Goal: Book appointment/travel/reservation

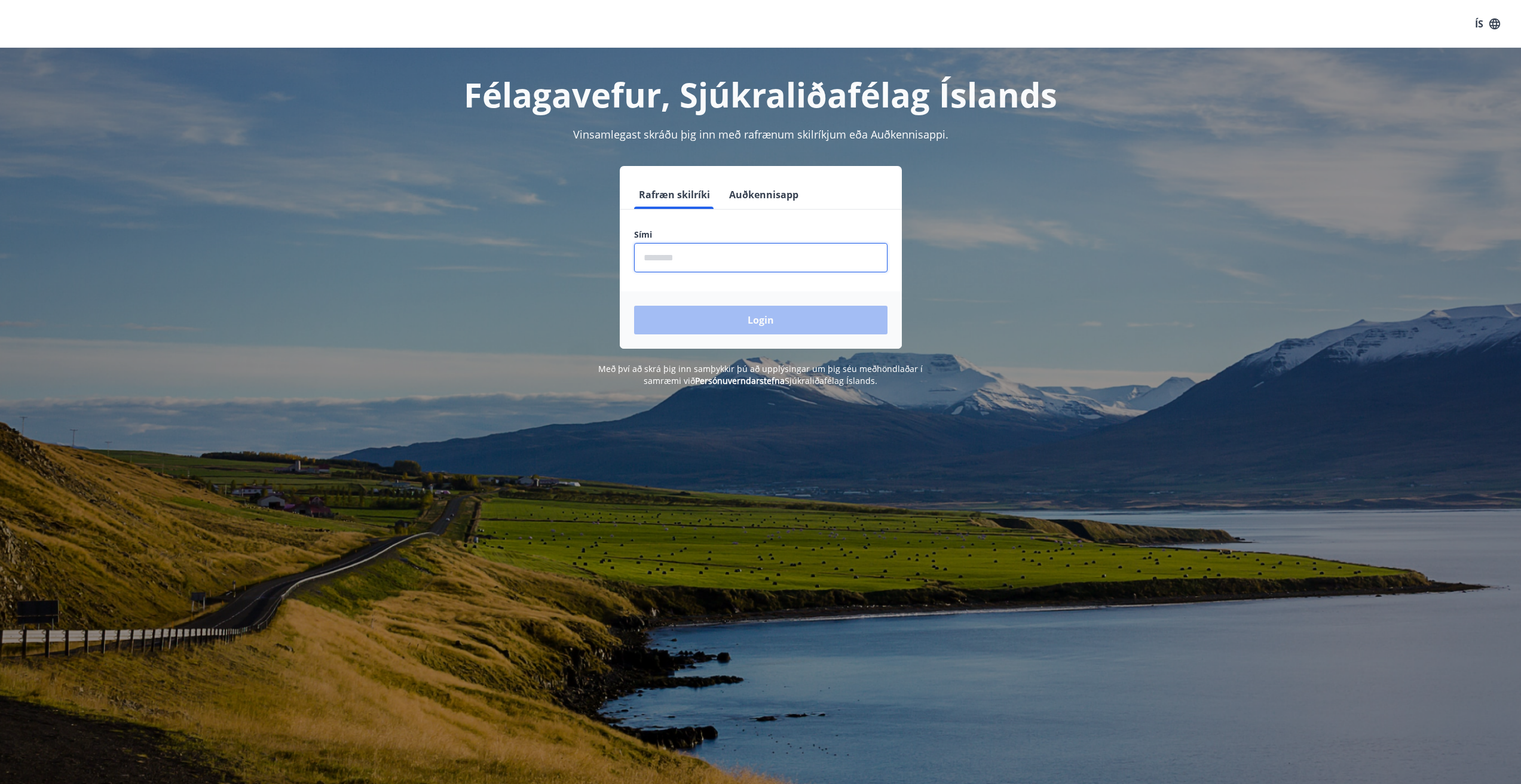
click at [803, 260] on input "phone" at bounding box center [760, 258] width 254 height 29
type input "********"
click at [759, 315] on button "Login" at bounding box center [760, 319] width 254 height 28
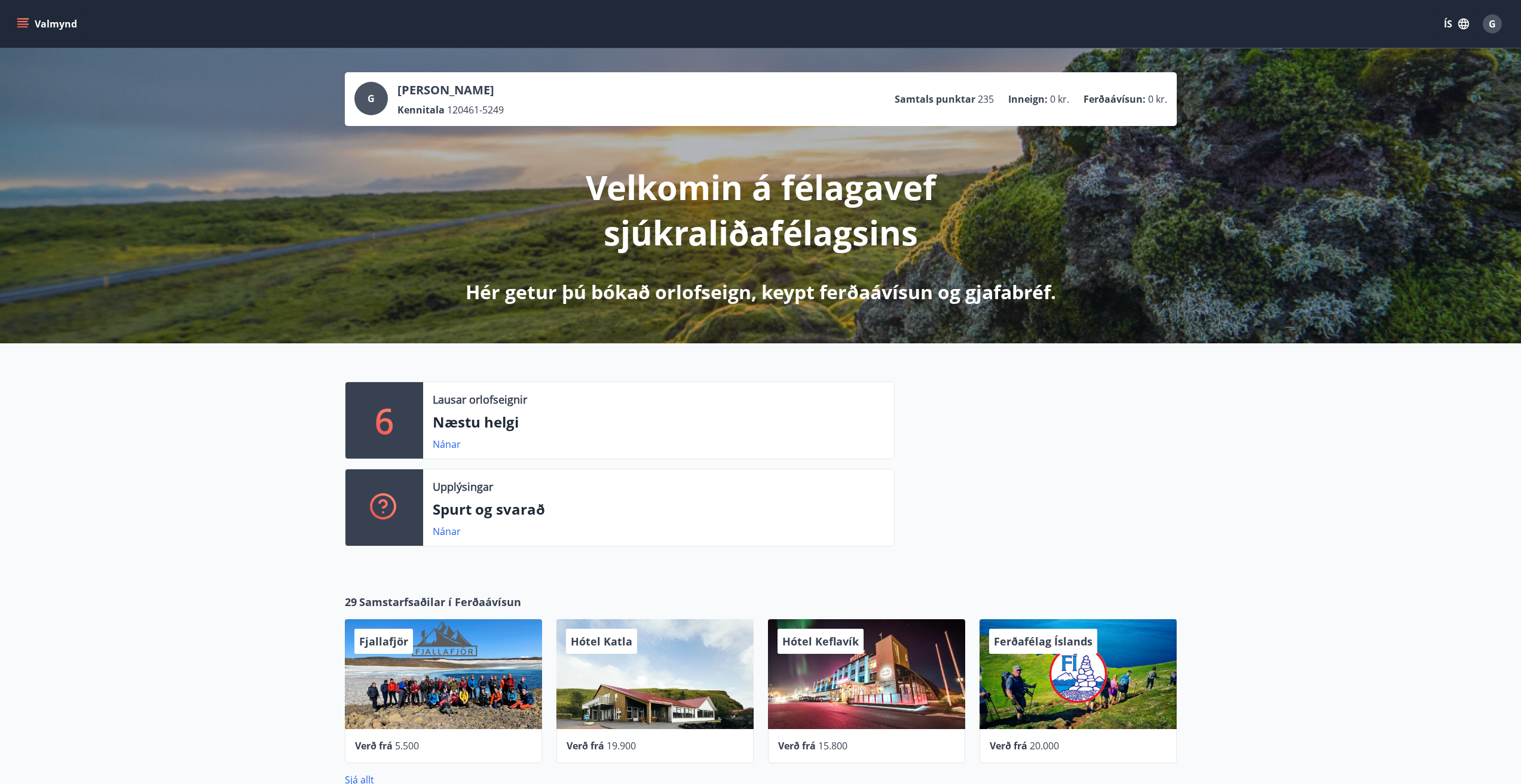
click at [389, 423] on p "6" at bounding box center [384, 420] width 19 height 45
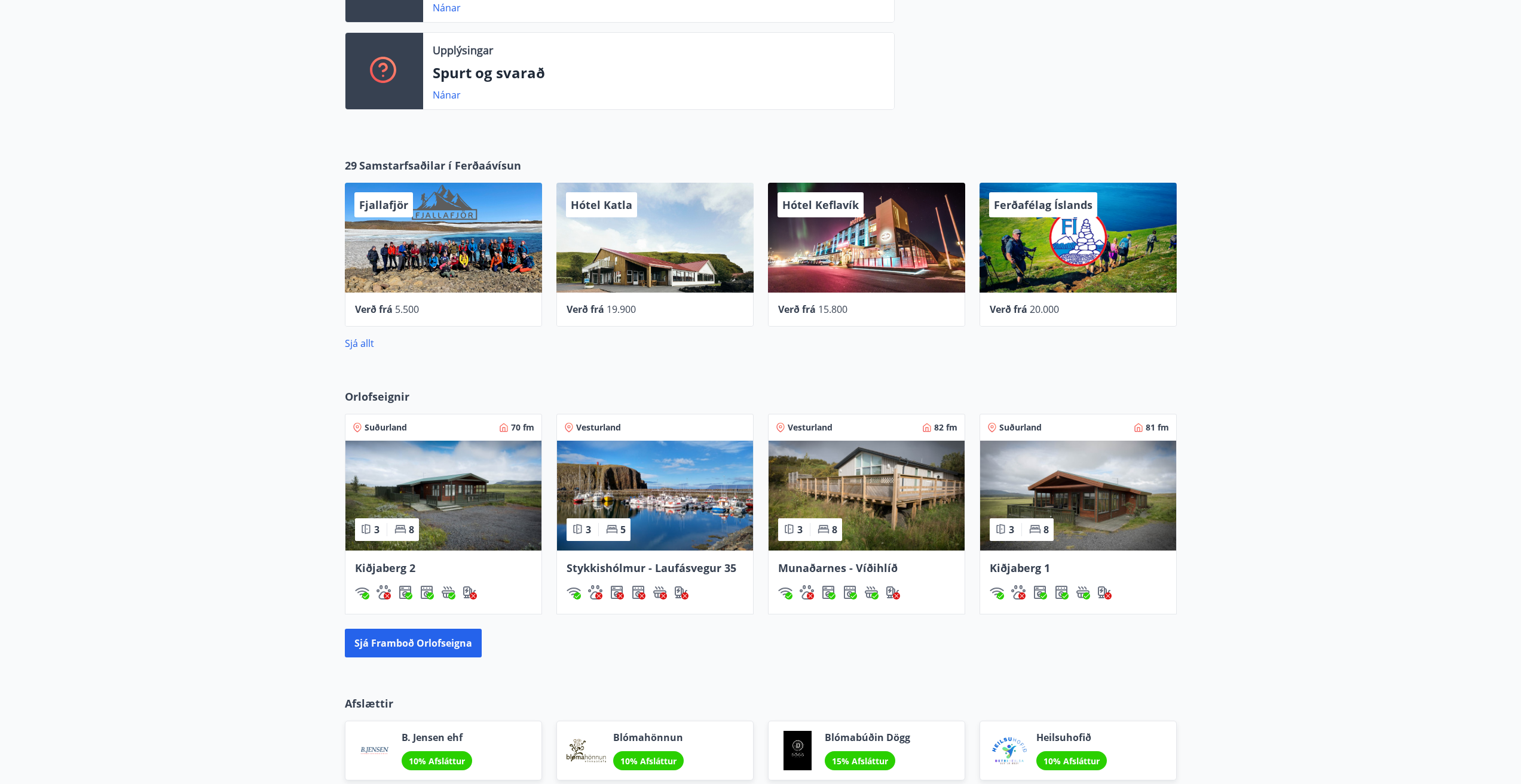
scroll to position [418, 0]
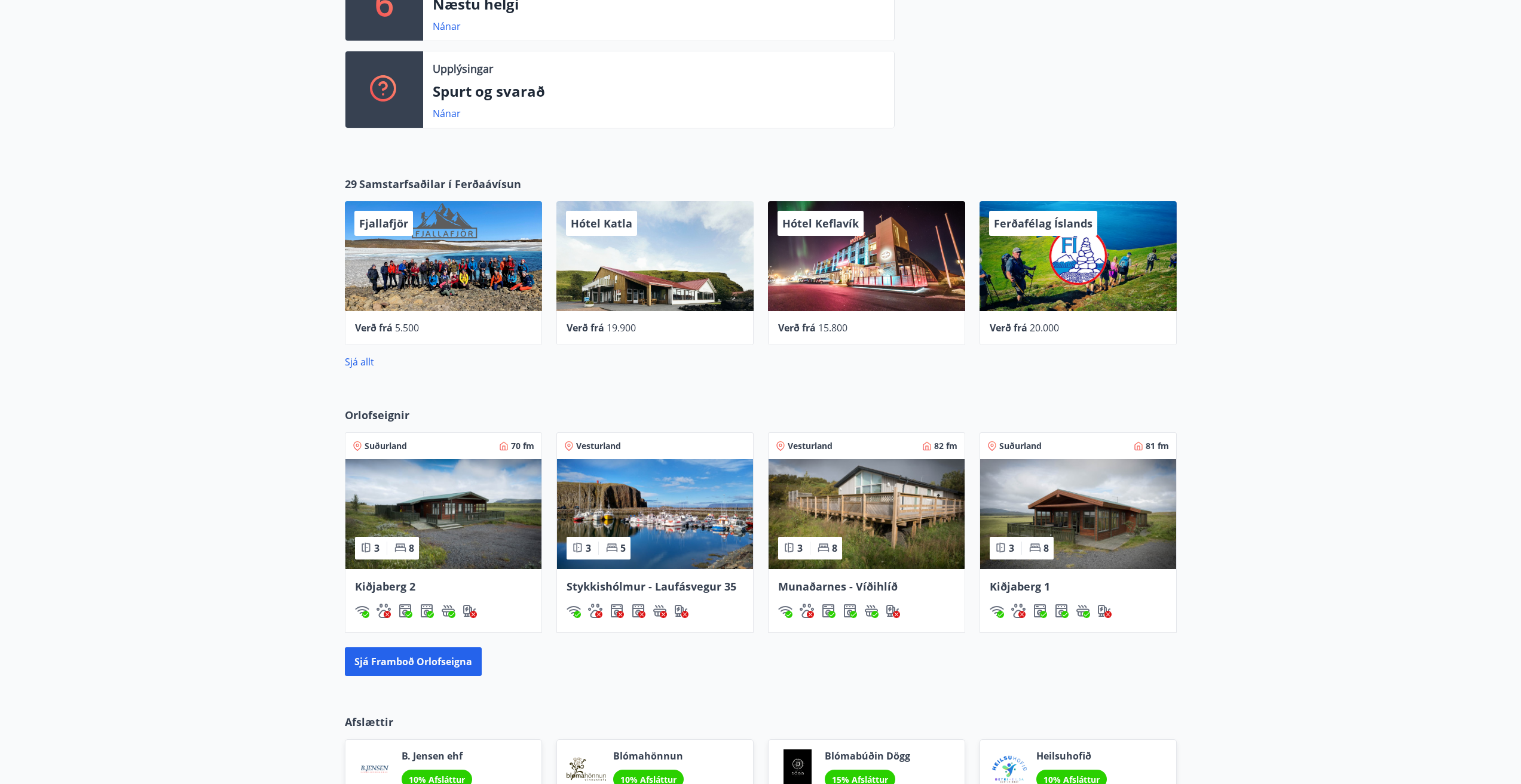
click at [449, 527] on img at bounding box center [443, 514] width 196 height 110
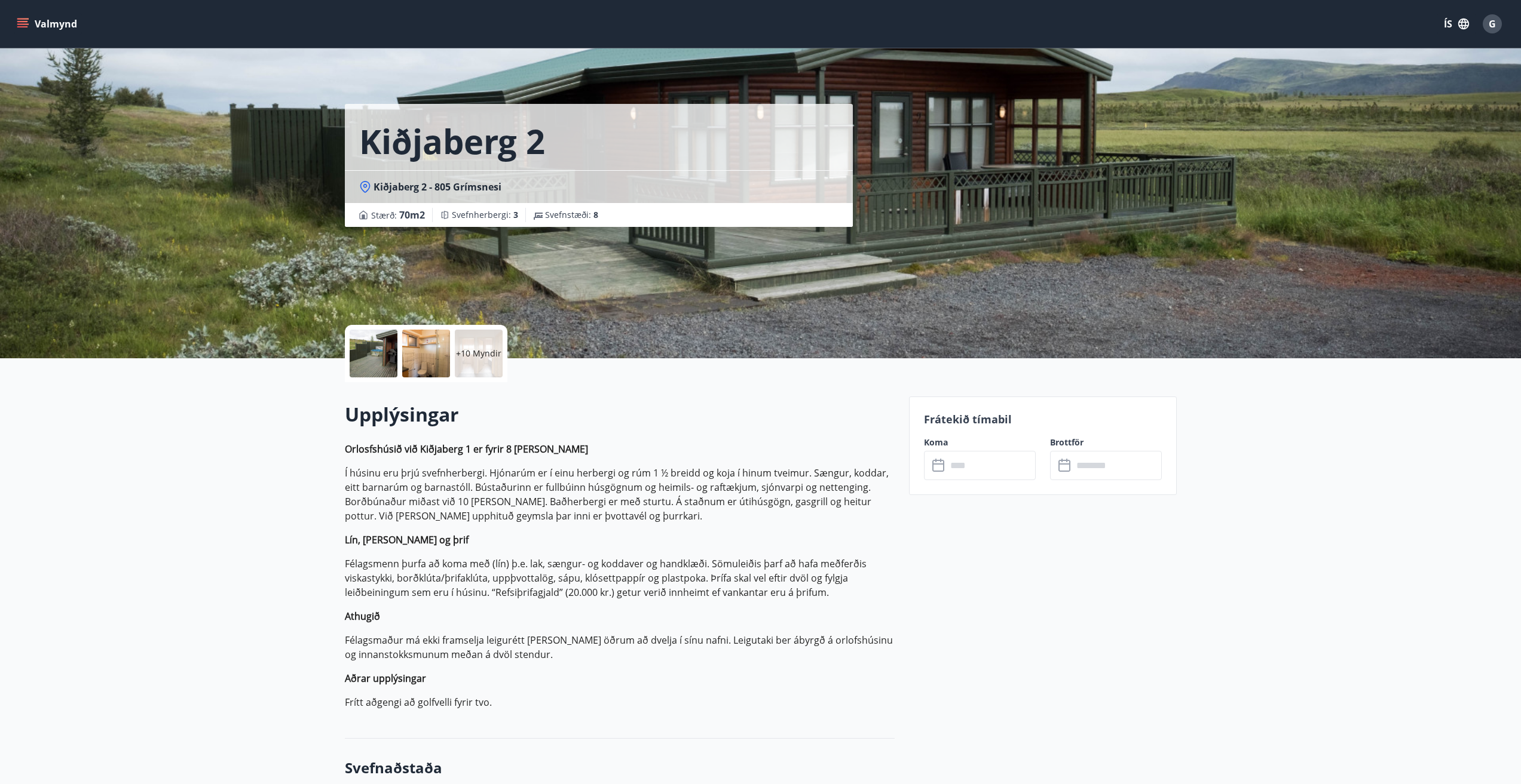
click at [979, 466] on input "text" at bounding box center [991, 466] width 89 height 29
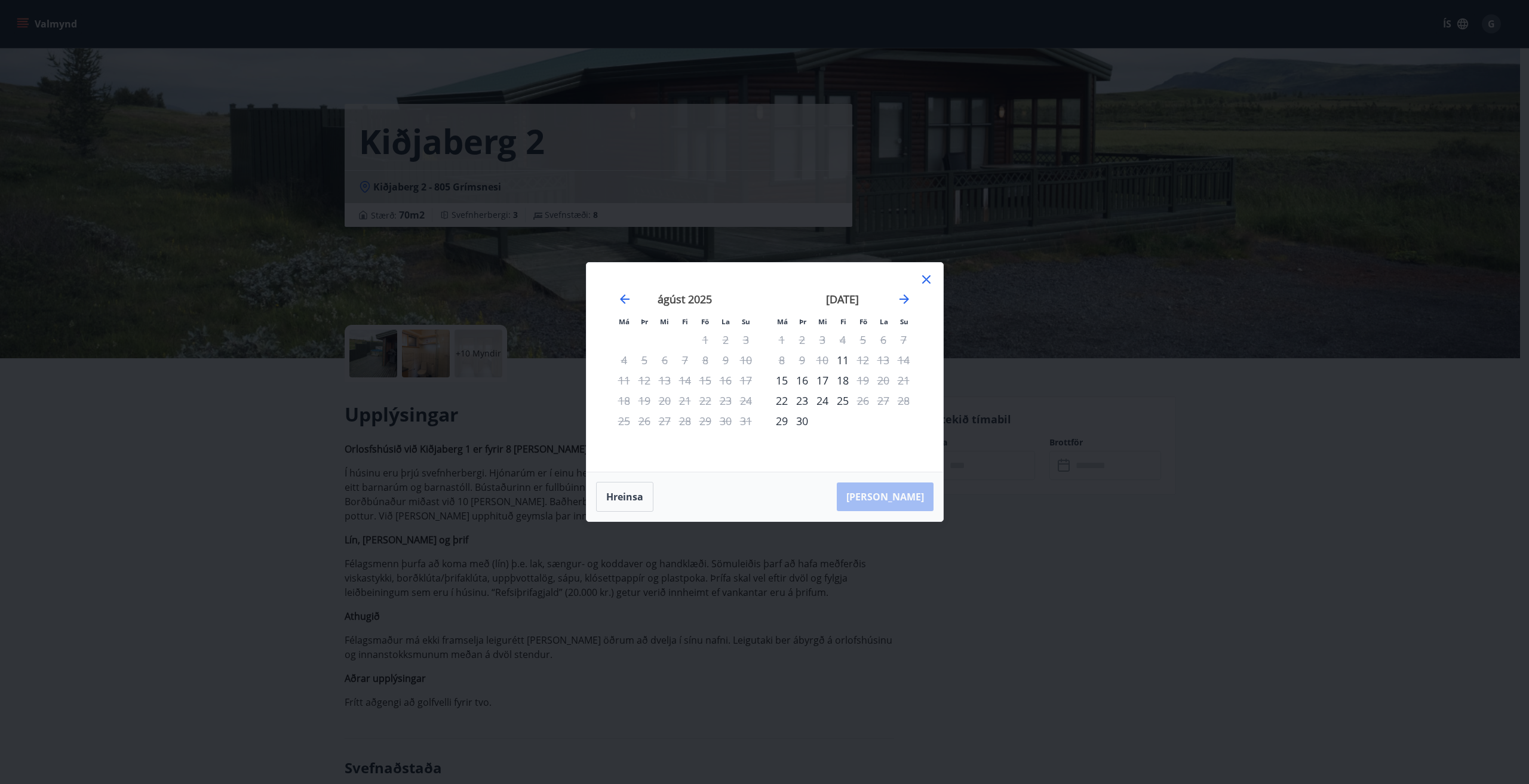
click at [859, 300] on strong "[DATE]" at bounding box center [842, 299] width 33 height 15
click at [906, 299] on icon "Move forward to switch to the next month." at bounding box center [904, 299] width 9 height 9
click at [907, 300] on icon "Move forward to switch to the next month." at bounding box center [904, 299] width 9 height 9
click at [923, 274] on icon at bounding box center [926, 279] width 15 height 15
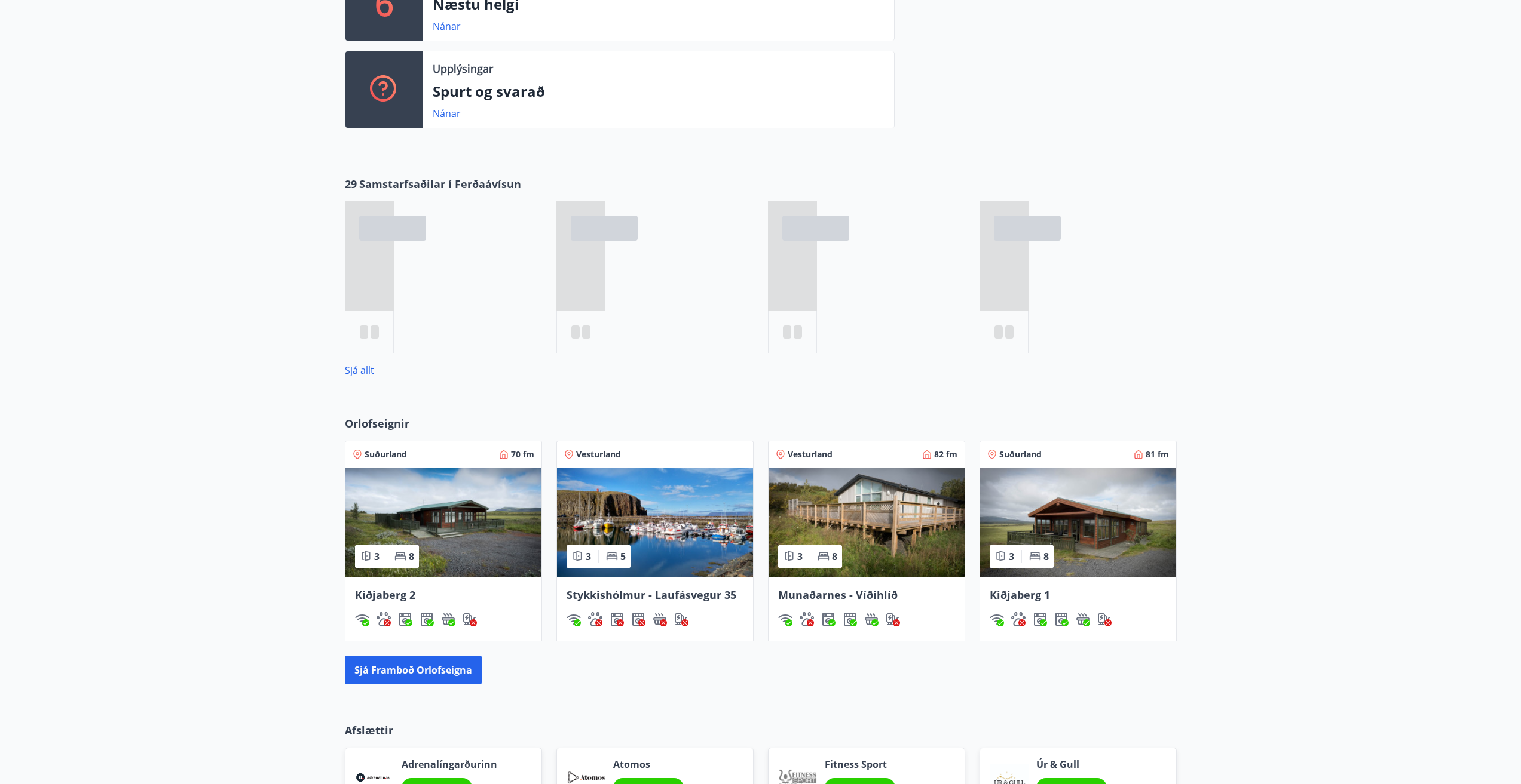
scroll to position [473, 0]
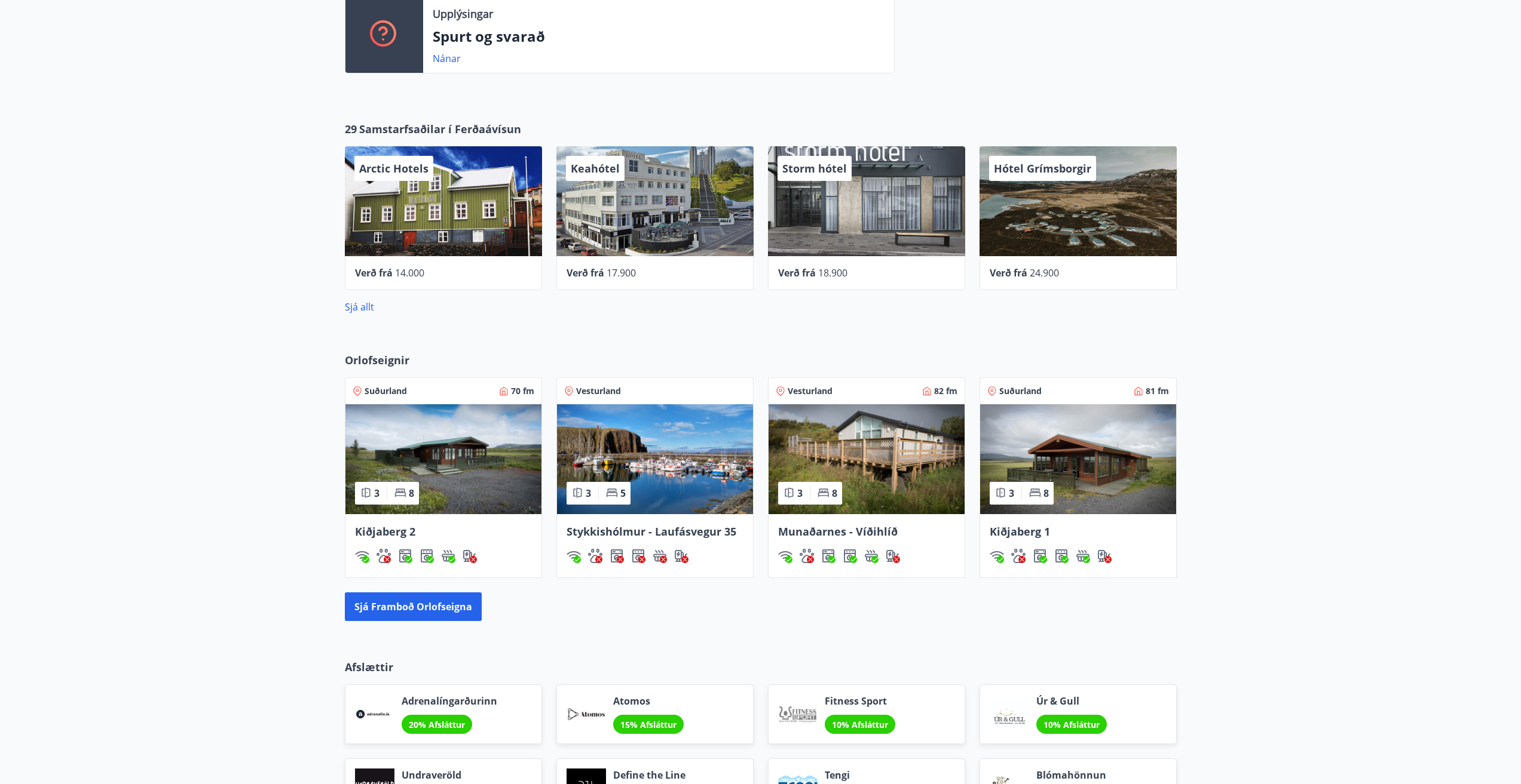
click at [895, 439] on img at bounding box center [866, 459] width 196 height 110
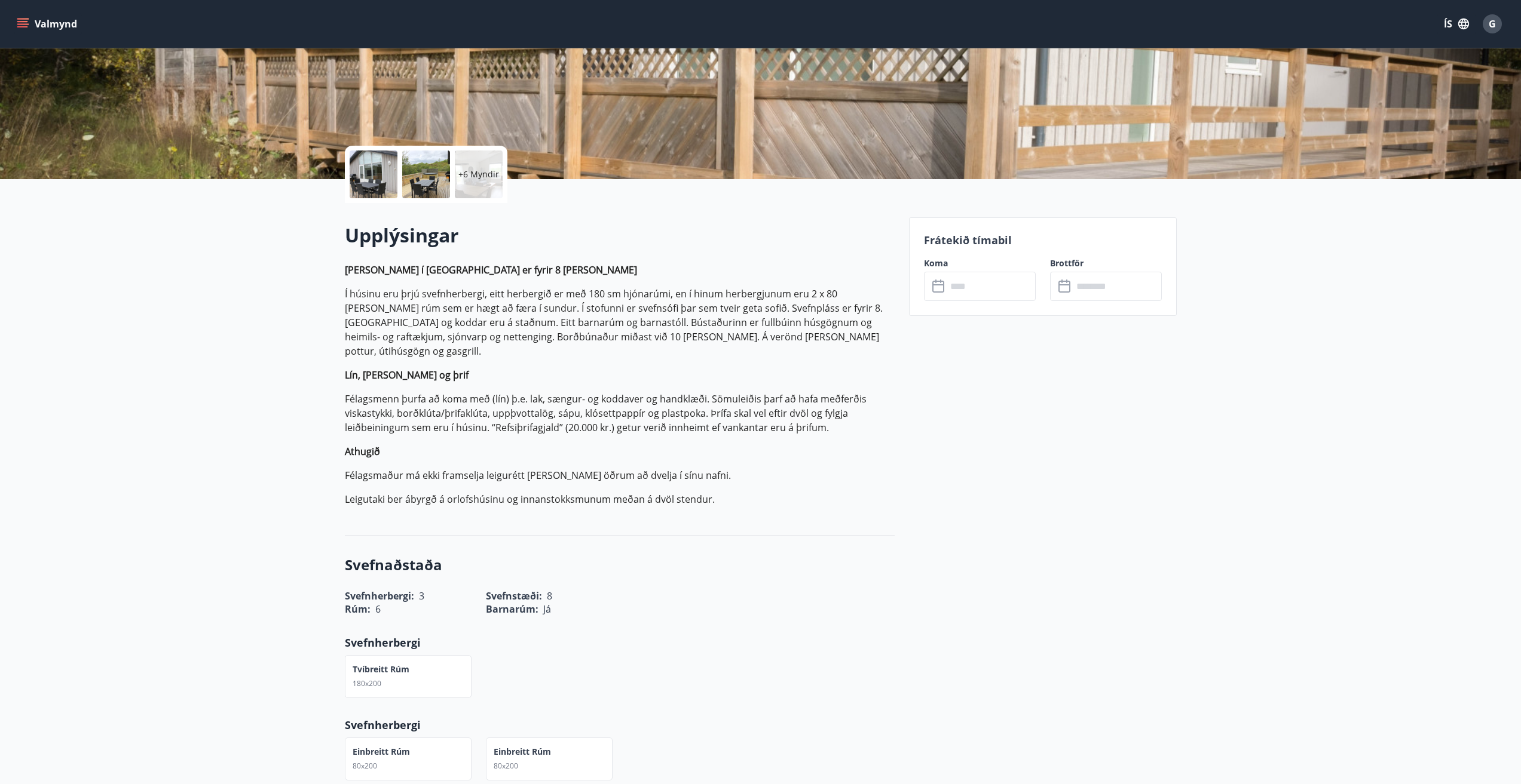
scroll to position [60, 0]
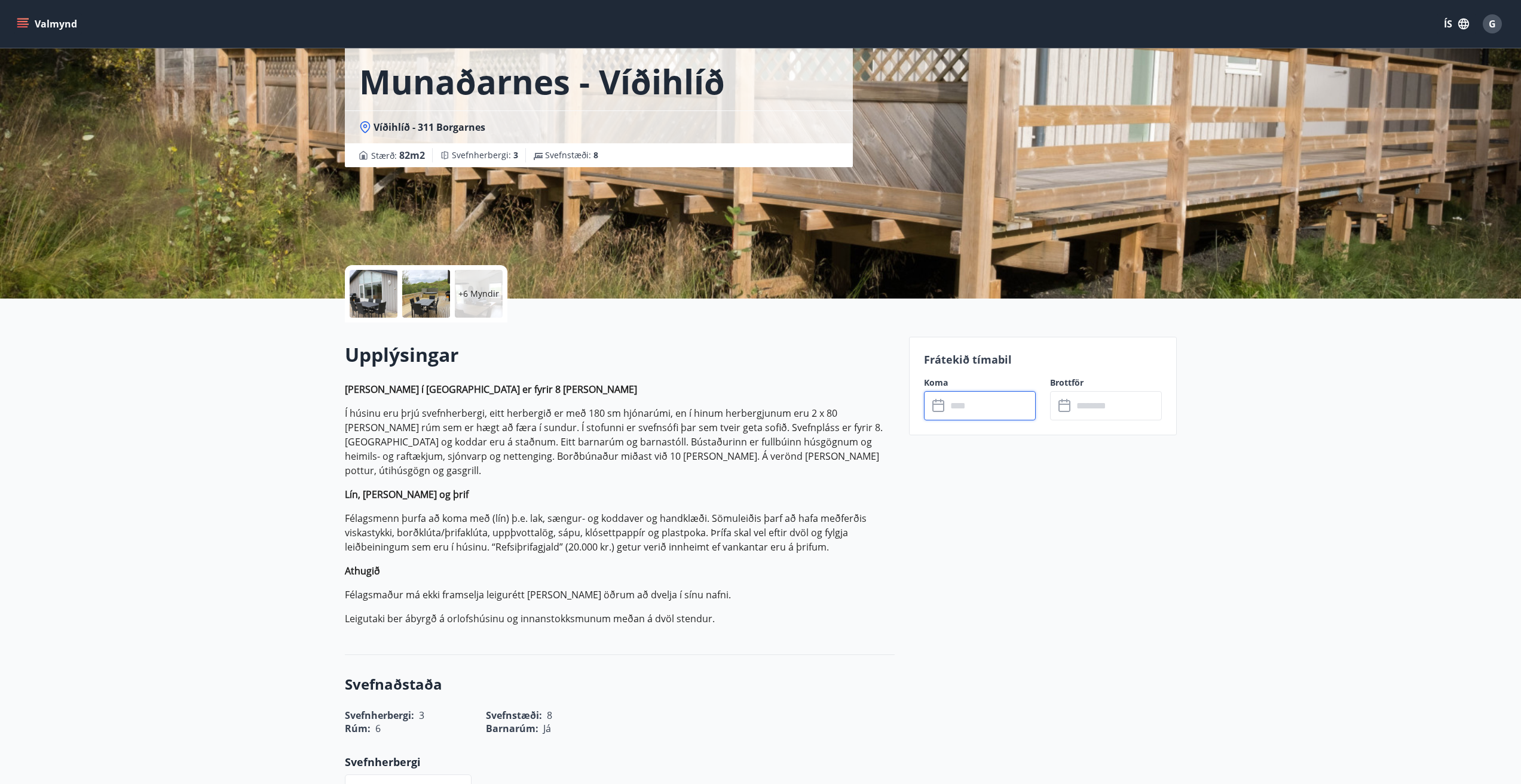
click at [1007, 405] on input "text" at bounding box center [991, 406] width 89 height 29
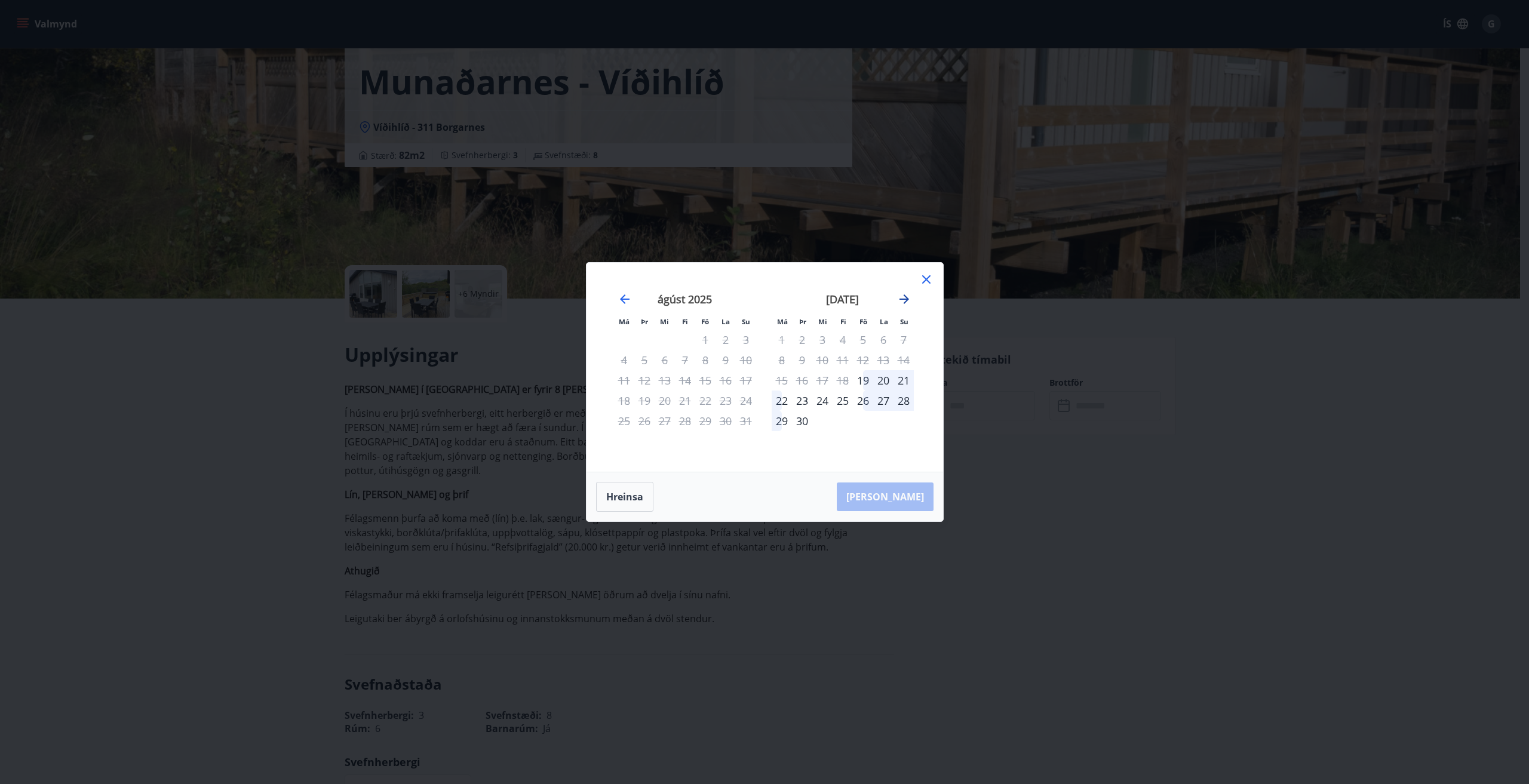
click at [903, 299] on icon "Move forward to switch to the next month." at bounding box center [904, 299] width 9 height 9
click at [922, 276] on icon at bounding box center [926, 279] width 15 height 15
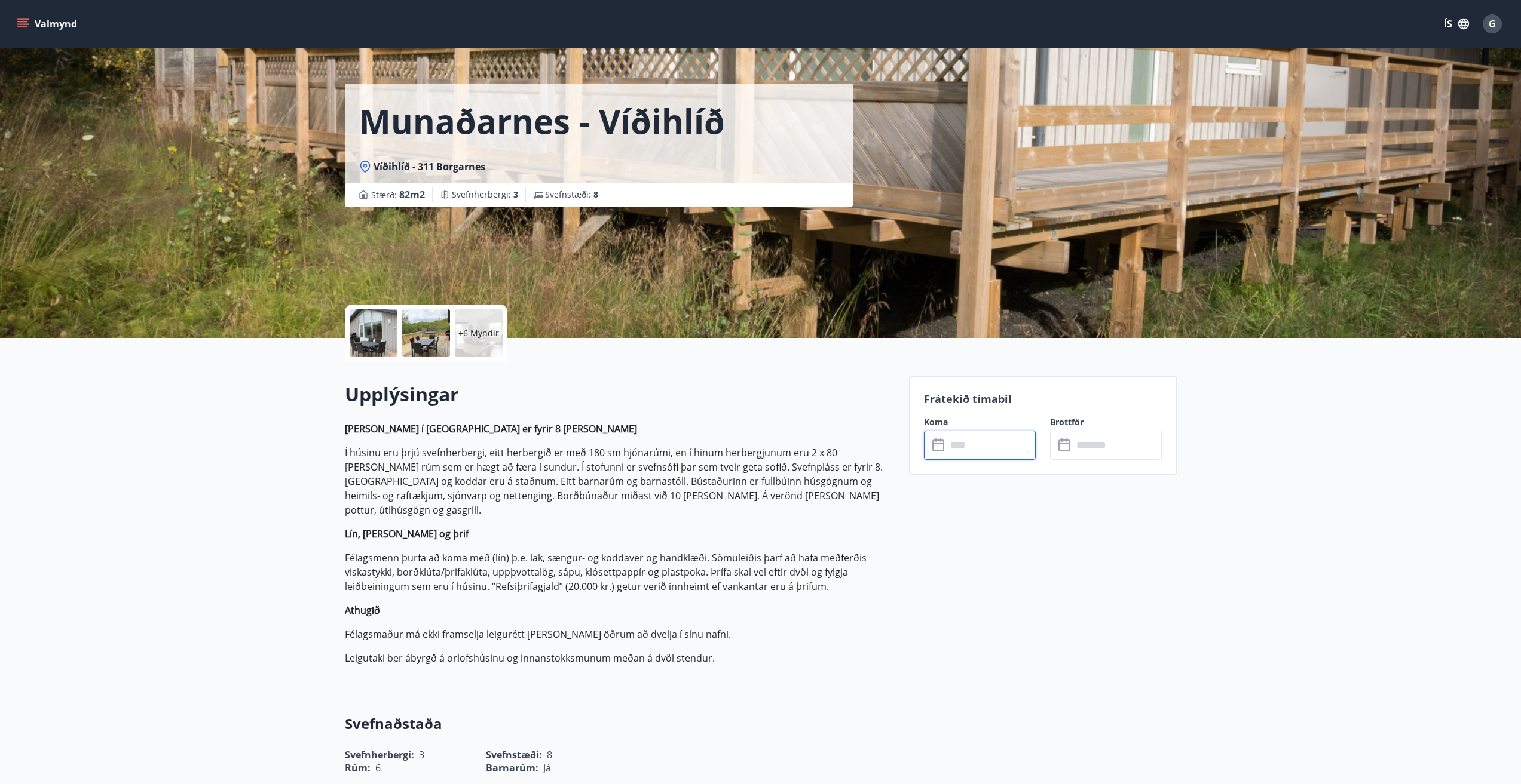
scroll to position [0, 0]
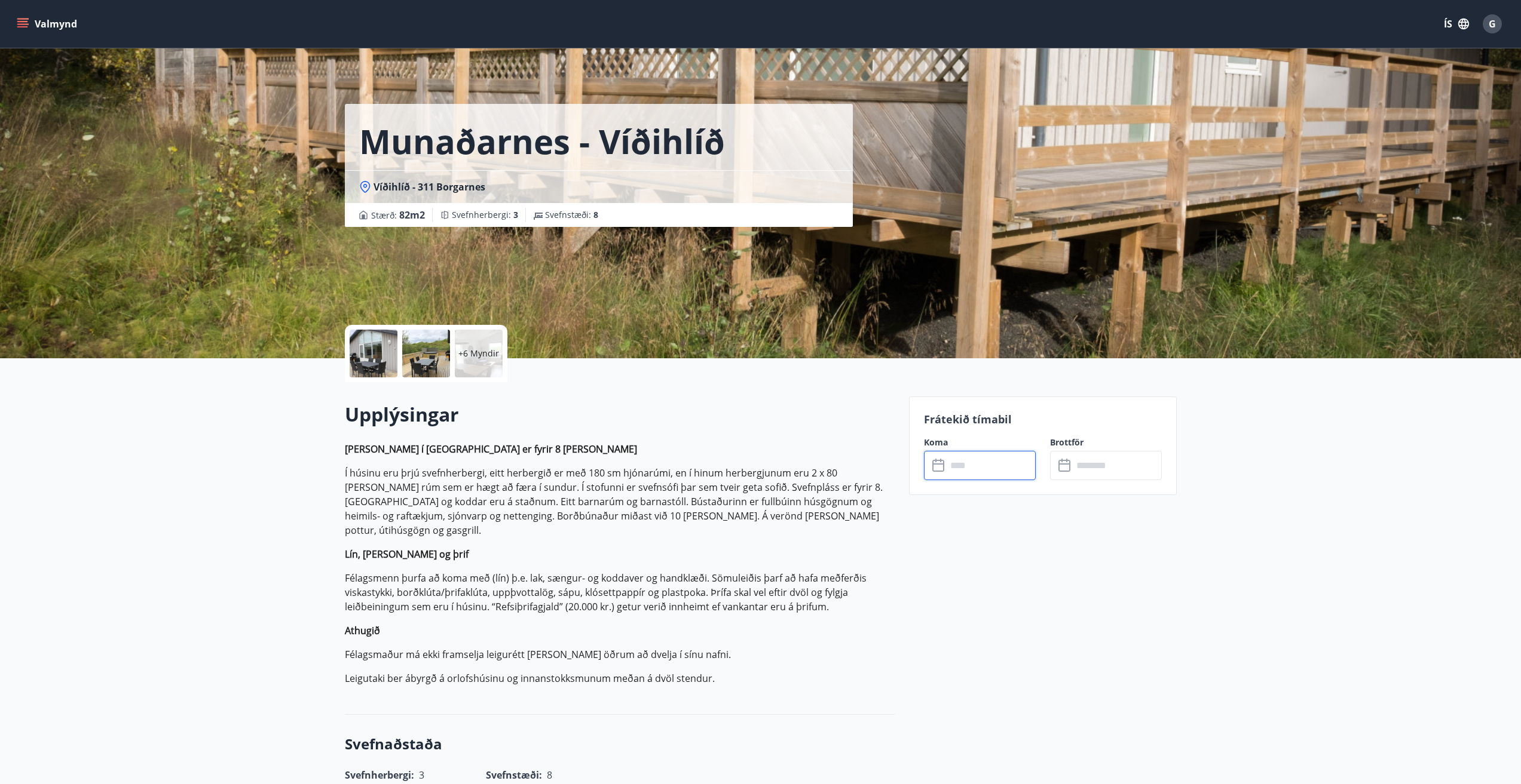
click at [371, 354] on div at bounding box center [373, 354] width 47 height 47
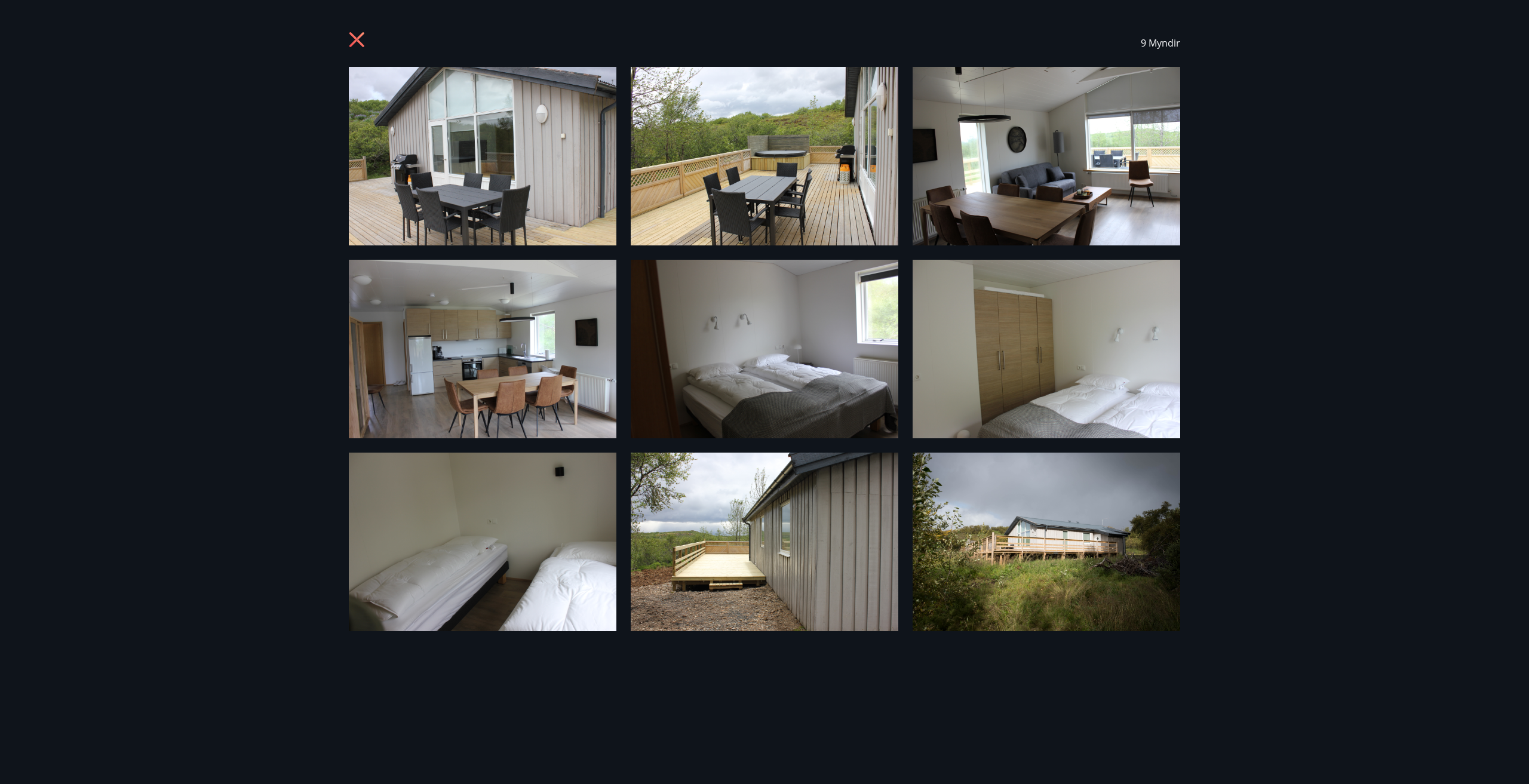
click at [354, 37] on icon at bounding box center [357, 40] width 15 height 15
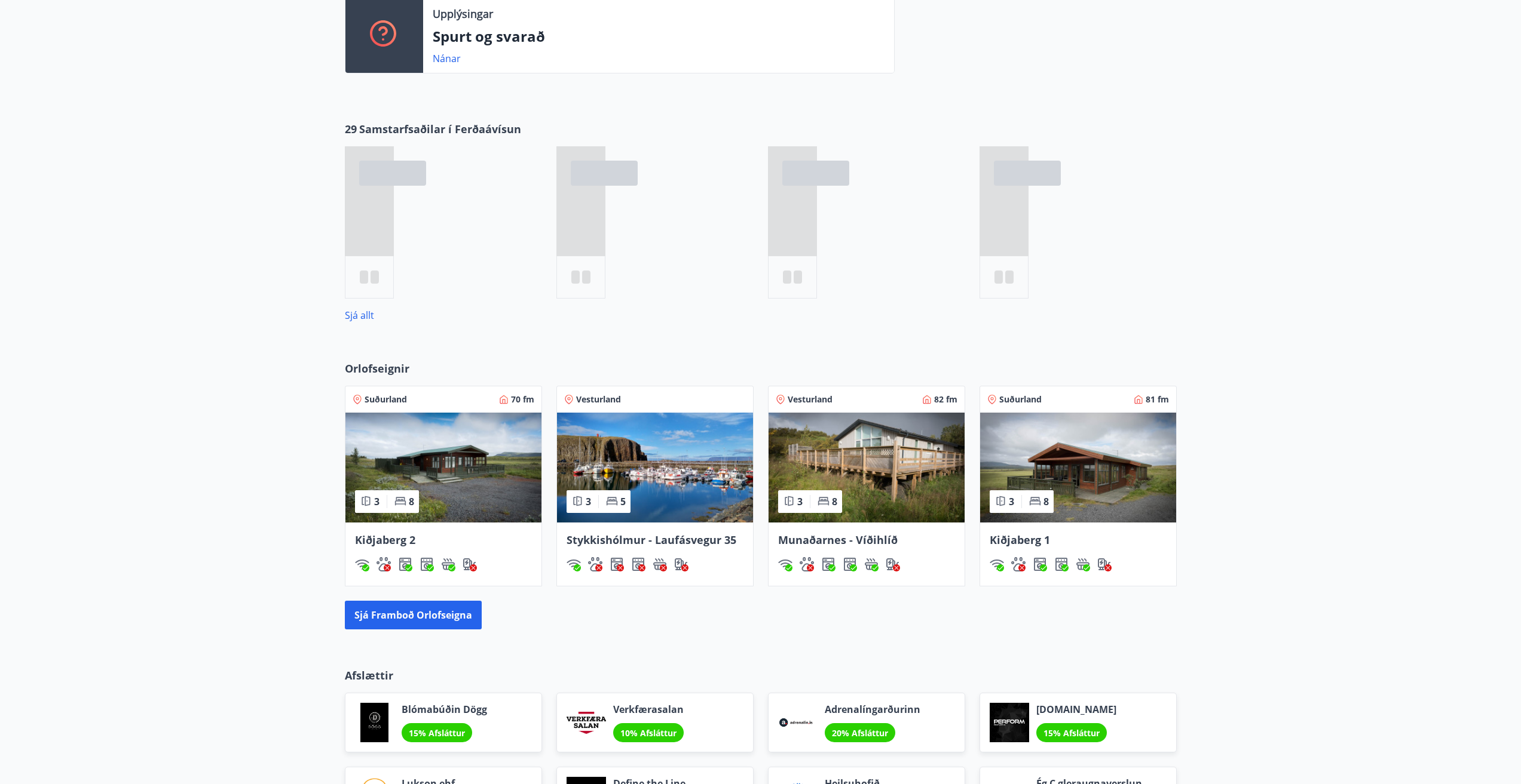
scroll to position [528, 0]
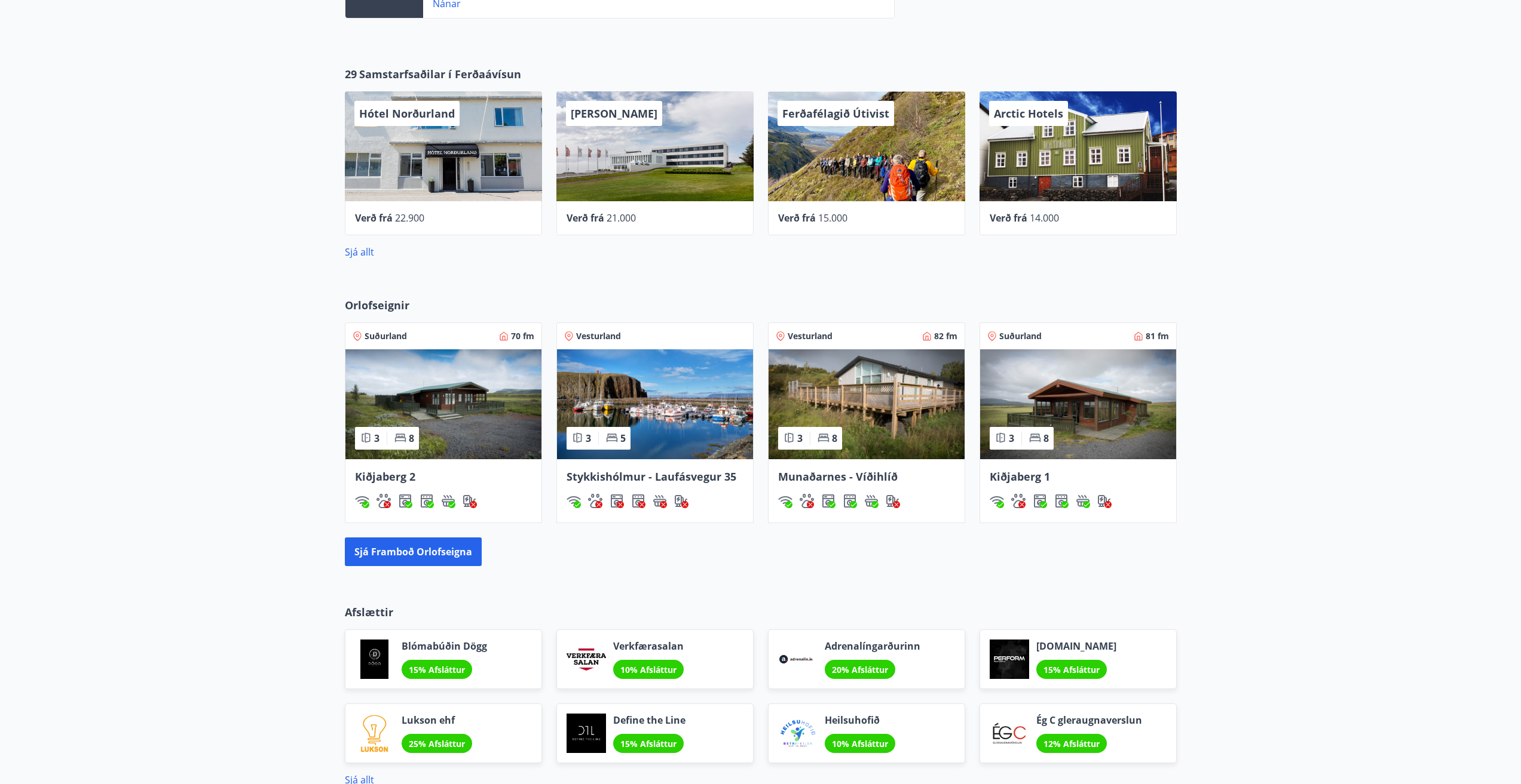
click at [1023, 475] on span "Kiðjaberg 1" at bounding box center [1019, 476] width 61 height 15
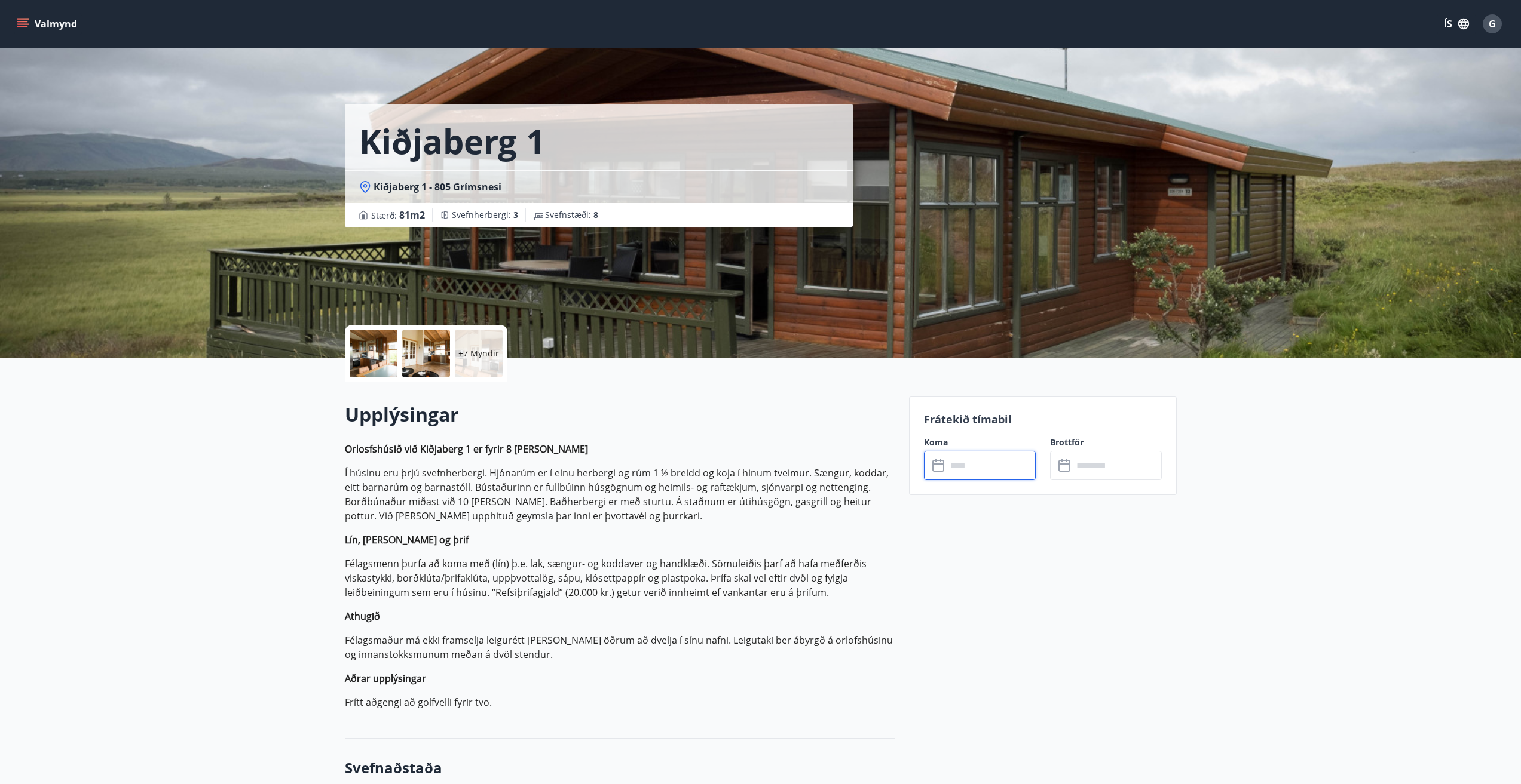
click at [1023, 475] on input "text" at bounding box center [991, 466] width 89 height 29
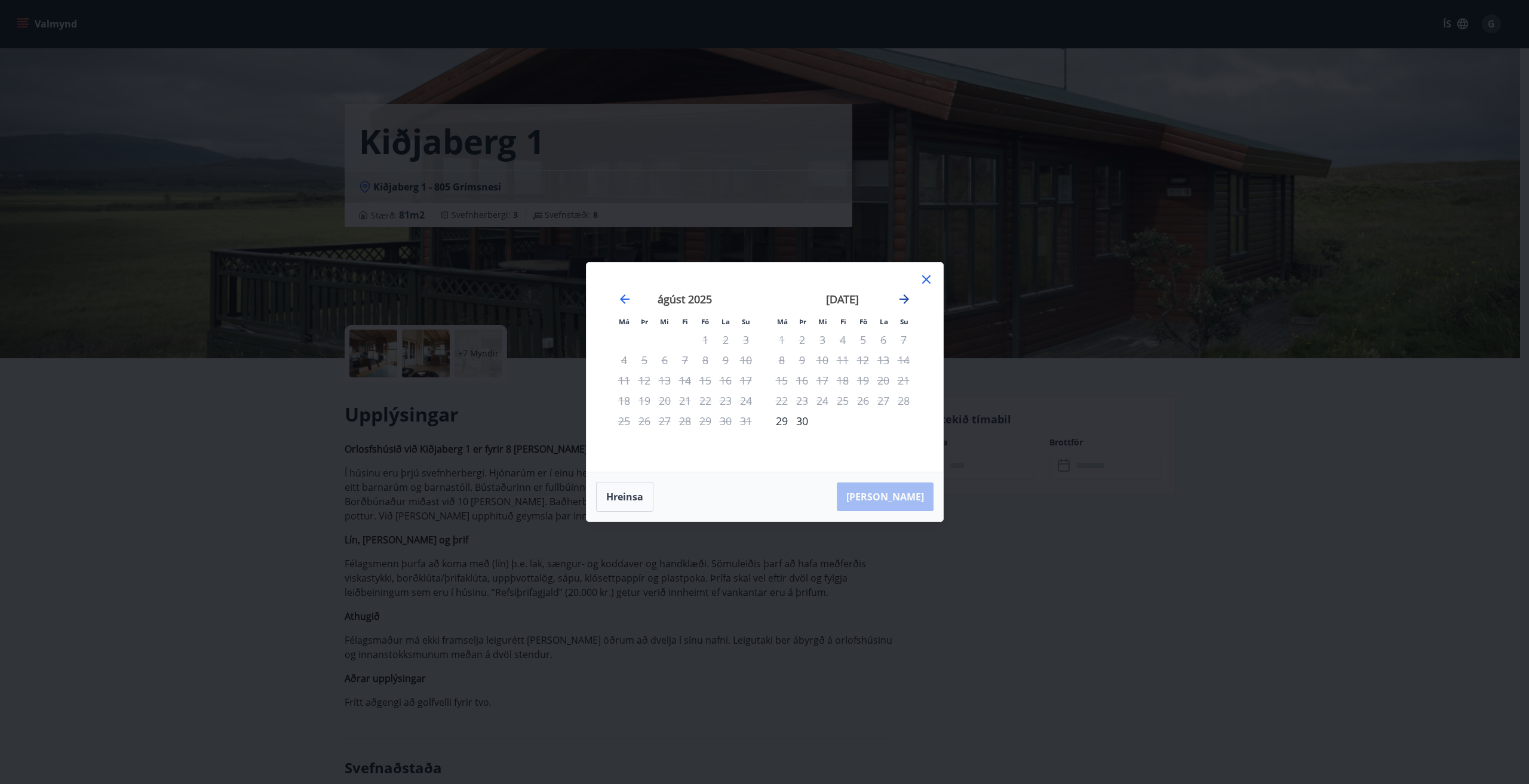
click at [901, 298] on icon "Move forward to switch to the next month." at bounding box center [904, 299] width 15 height 15
click at [926, 278] on icon at bounding box center [926, 279] width 15 height 15
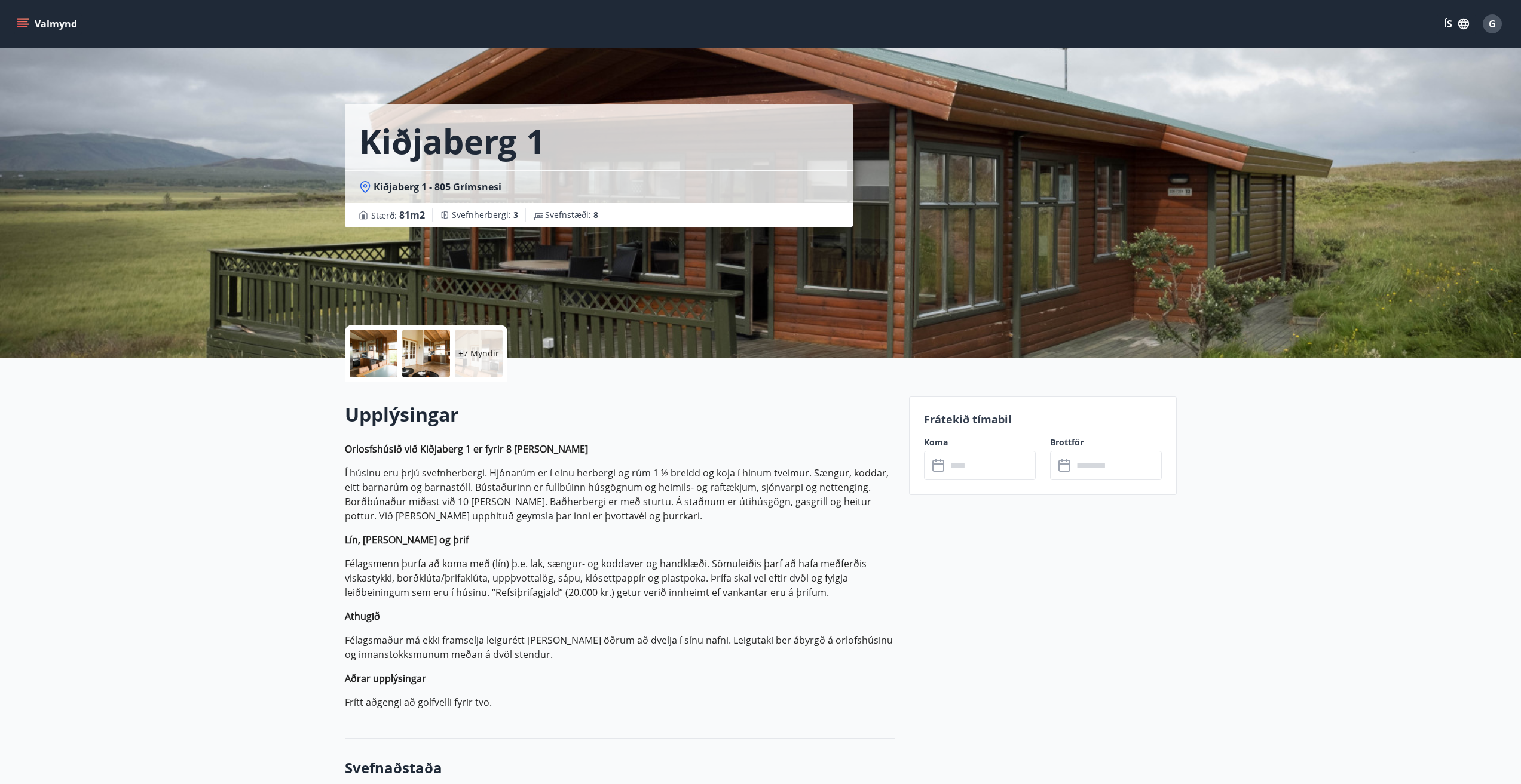
click at [368, 352] on div at bounding box center [373, 354] width 47 height 47
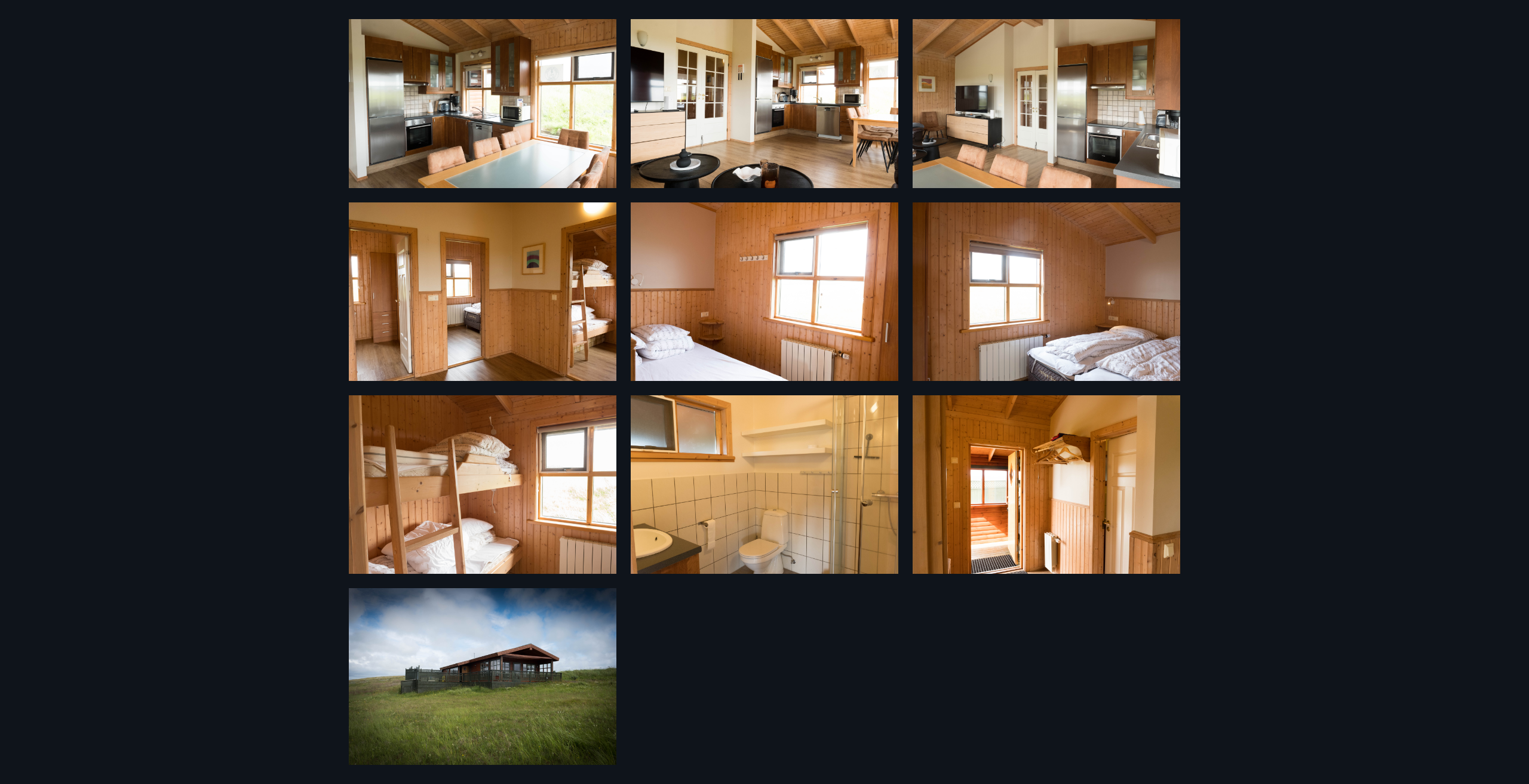
scroll to position [256, 0]
